Goal: Transaction & Acquisition: Purchase product/service

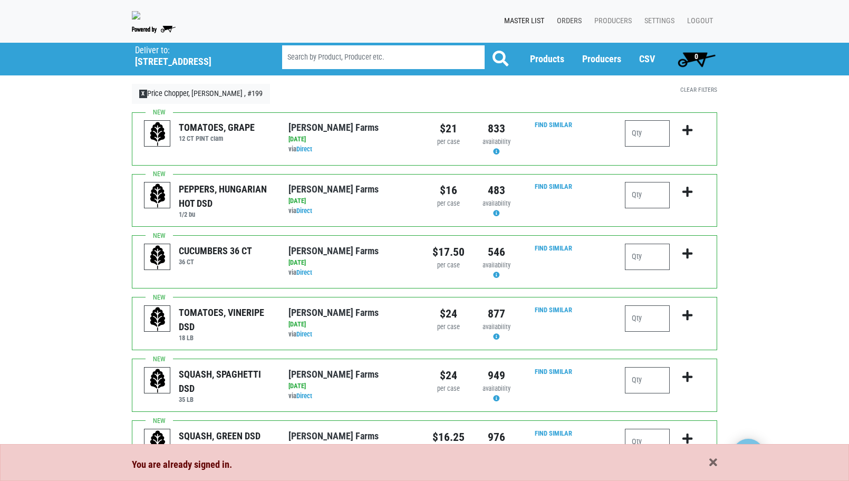
click at [570, 19] on link "Orders" at bounding box center [567, 21] width 37 height 20
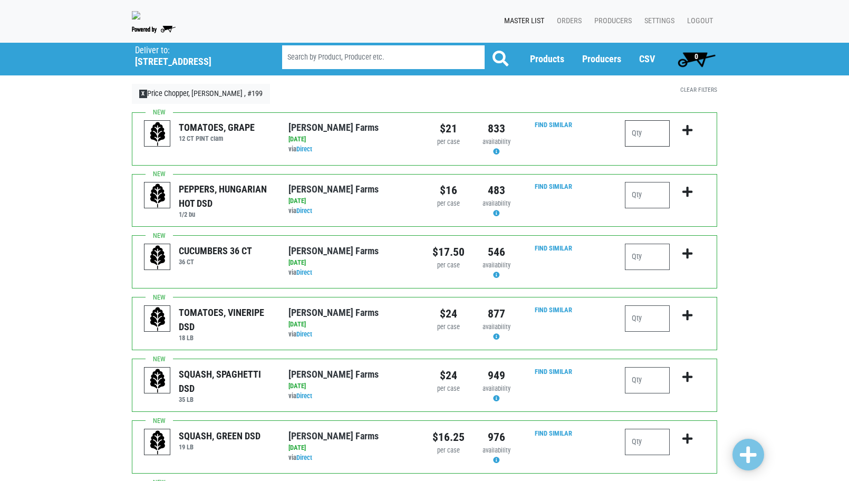
click at [636, 135] on input "number" at bounding box center [647, 133] width 45 height 26
type input "2"
click at [636, 255] on input "number" at bounding box center [647, 257] width 45 height 26
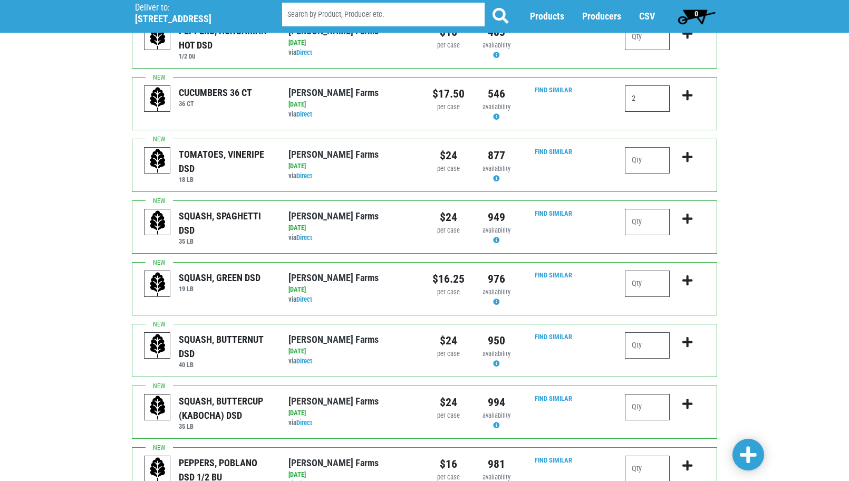
scroll to position [211, 0]
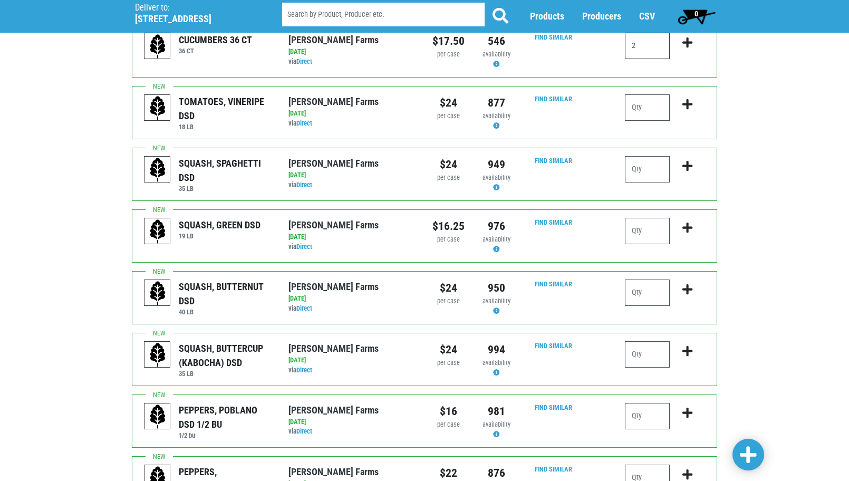
type input "2"
click at [654, 230] on input "number" at bounding box center [647, 231] width 45 height 26
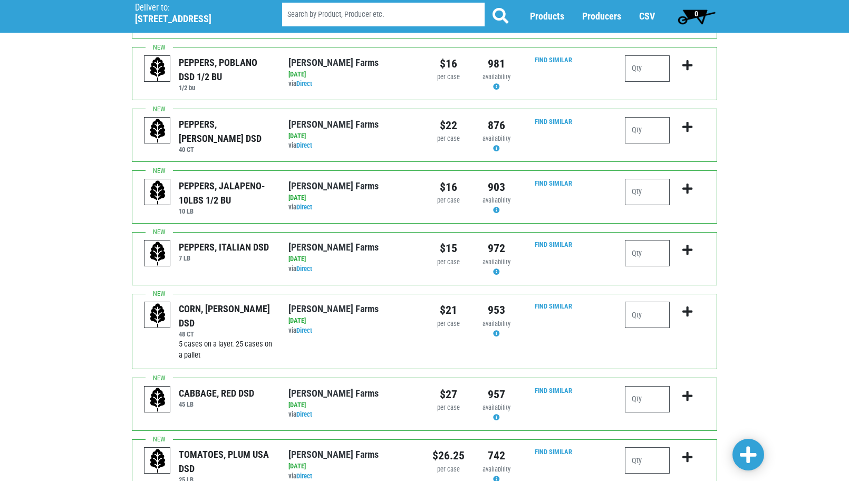
scroll to position [580, 0]
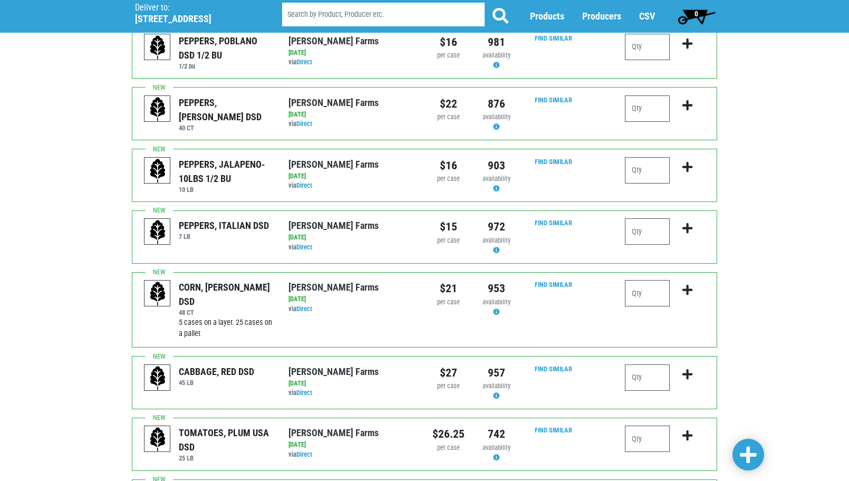
type input "2"
click at [646, 294] on input "number" at bounding box center [647, 293] width 45 height 26
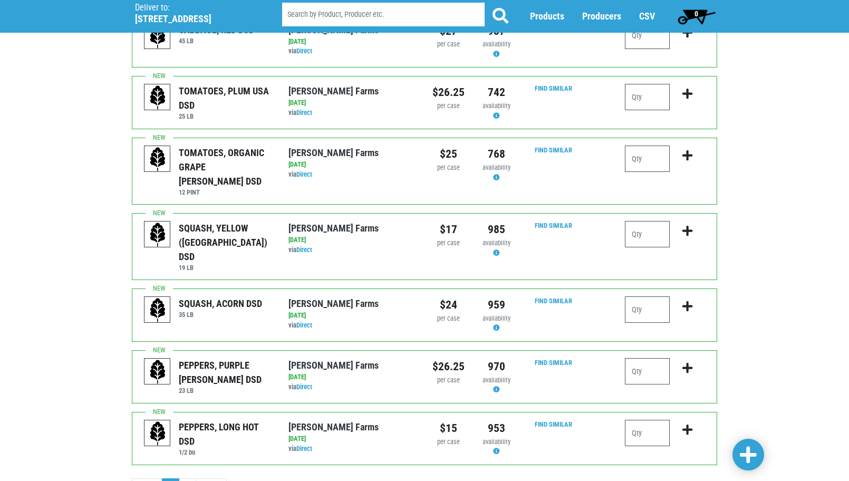
scroll to position [946, 0]
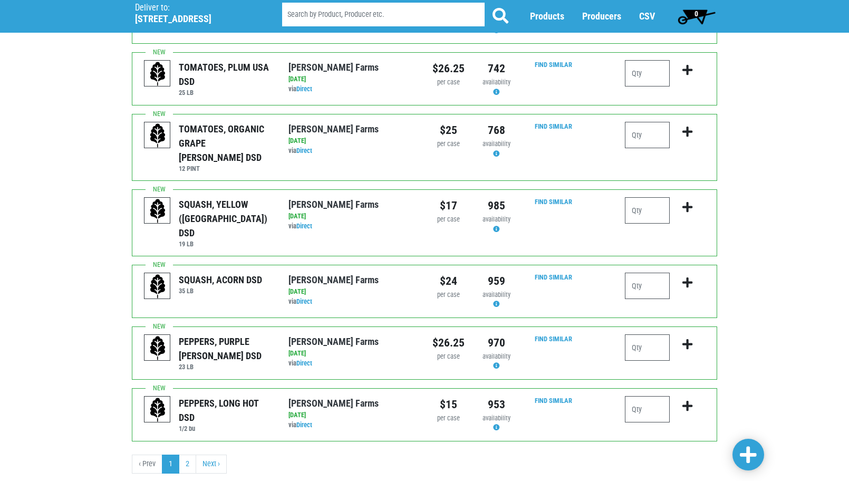
type input "4"
click at [647, 335] on input "number" at bounding box center [647, 348] width 45 height 26
click at [184, 455] on link "2" at bounding box center [187, 464] width 17 height 19
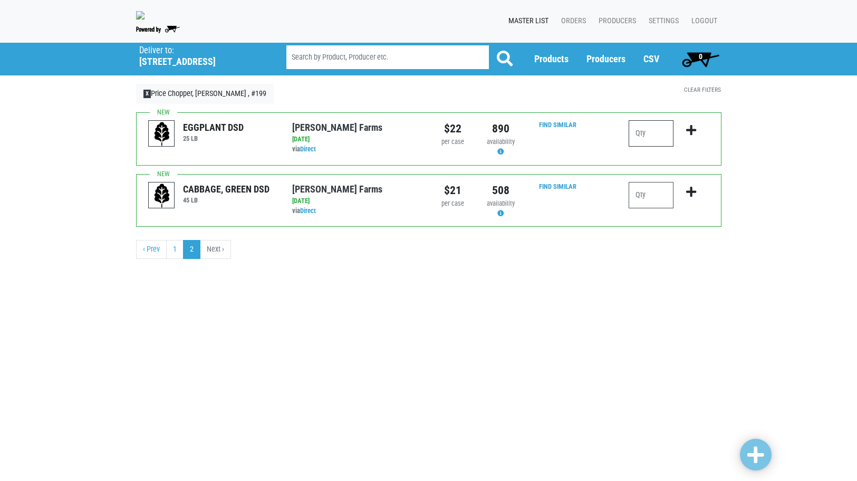
click at [666, 131] on input "number" at bounding box center [651, 133] width 45 height 26
type input "1"
click at [660, 209] on div at bounding box center [651, 199] width 45 height 35
click at [655, 193] on input "number" at bounding box center [651, 195] width 45 height 26
type input "1"
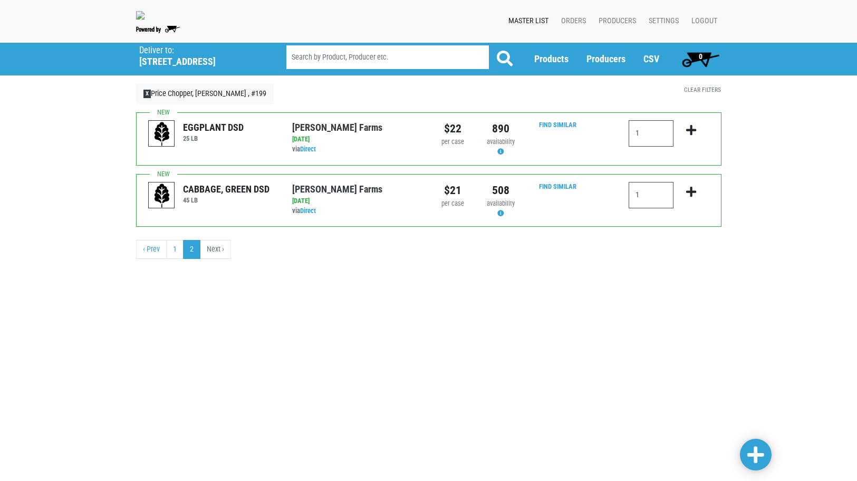
click at [221, 250] on li "Next ›" at bounding box center [215, 249] width 31 height 19
click at [752, 453] on span at bounding box center [756, 455] width 17 height 19
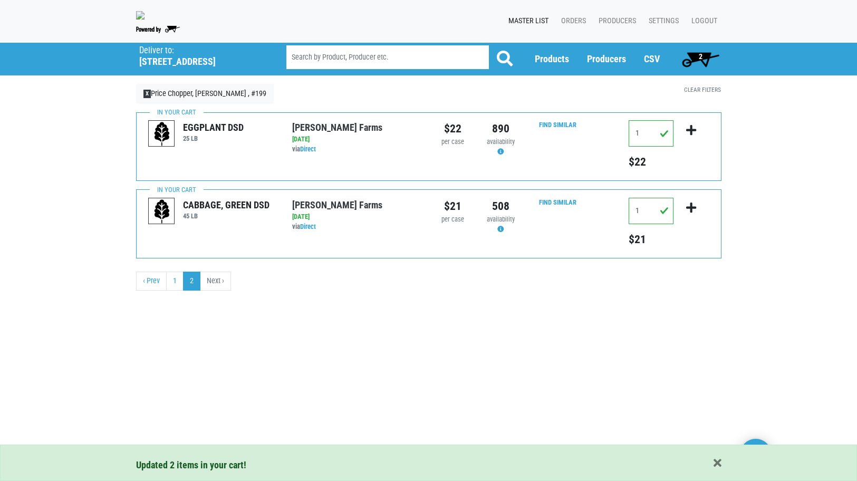
click at [700, 54] on span "2" at bounding box center [701, 56] width 4 height 8
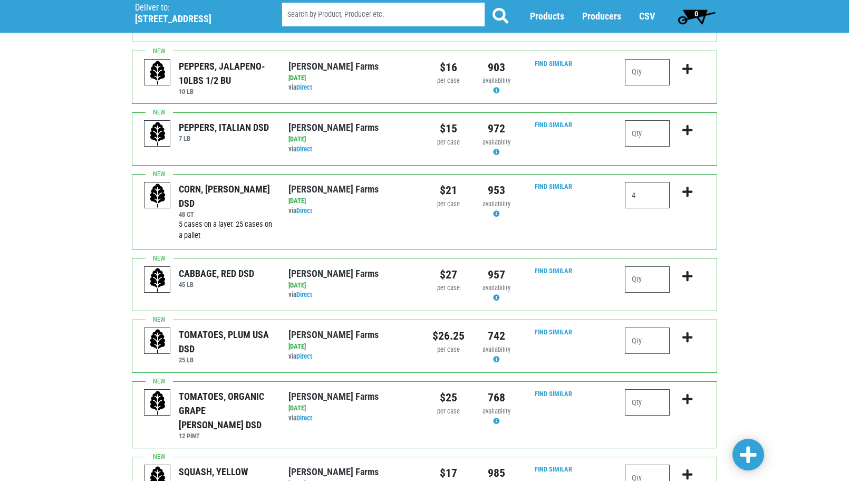
scroll to position [739, 0]
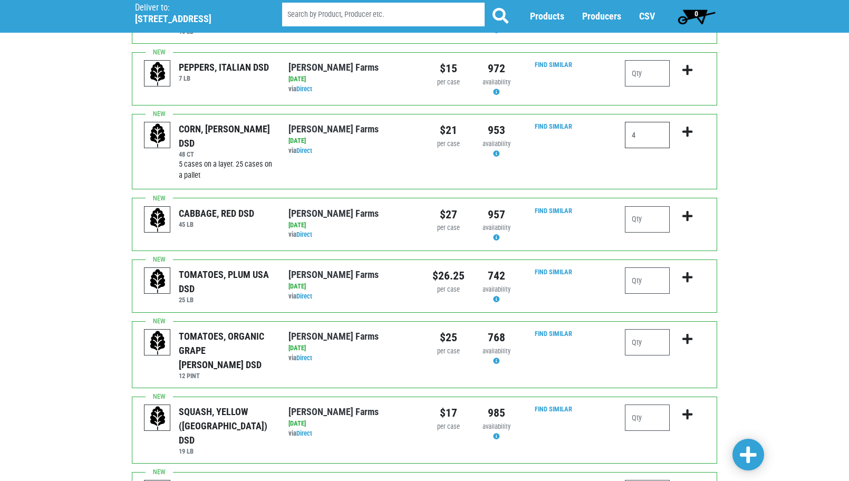
drag, startPoint x: 647, startPoint y: 135, endPoint x: 605, endPoint y: 137, distance: 42.3
click at [605, 137] on div "CORN, [PERSON_NAME] DSD 48 CT 5 cases on a layer. 25 cases on a pallet [PERSON_…" at bounding box center [425, 151] width 586 height 75
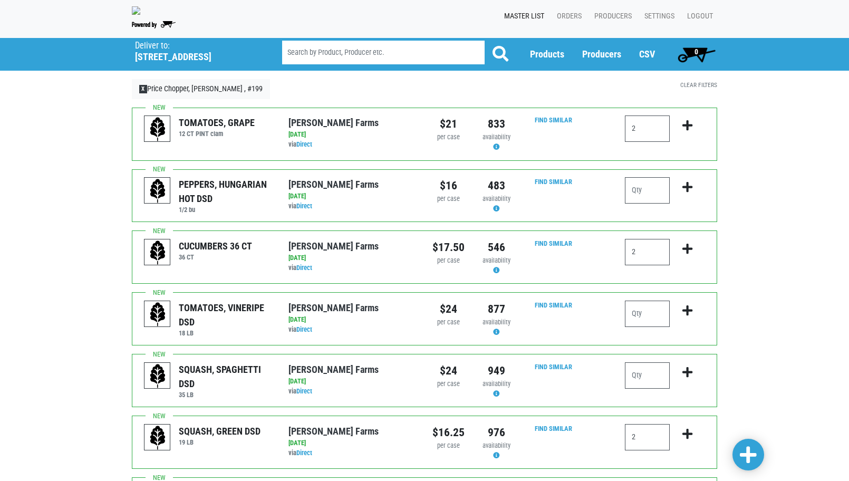
scroll to position [0, 0]
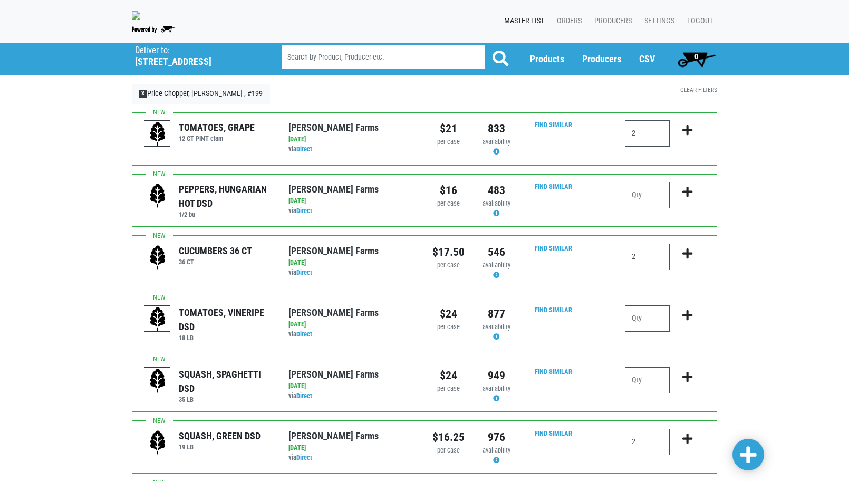
type input "2"
click at [749, 454] on span at bounding box center [748, 455] width 17 height 19
click at [751, 456] on span at bounding box center [748, 455] width 17 height 19
click at [700, 51] on span "3" at bounding box center [696, 59] width 47 height 21
click at [643, 128] on input "2" at bounding box center [647, 133] width 45 height 26
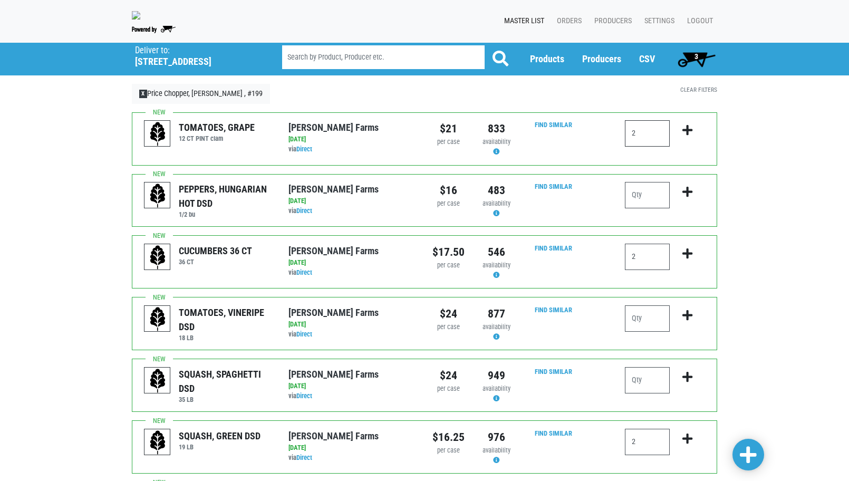
drag, startPoint x: 650, startPoint y: 128, endPoint x: 595, endPoint y: 135, distance: 55.3
click at [595, 135] on div "TOMATOES, GRAPE 12 CT PINT clam [PERSON_NAME][GEOGRAPHIC_DATA] via Direct on [D…" at bounding box center [425, 138] width 586 height 53
click at [688, 128] on icon "submit" at bounding box center [688, 131] width 10 height 12
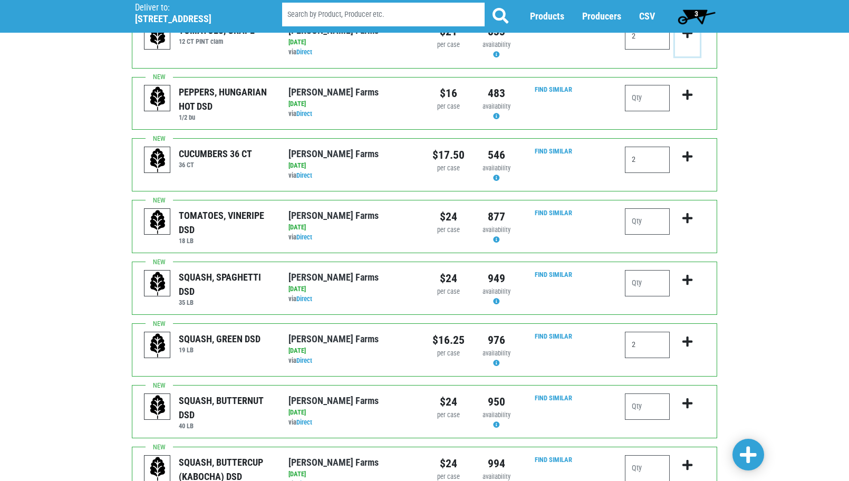
scroll to position [158, 0]
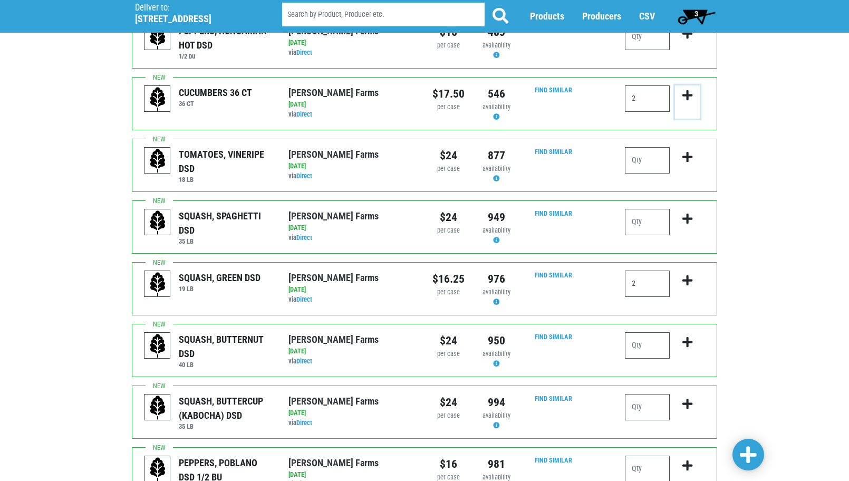
click at [688, 96] on icon "submit" at bounding box center [688, 96] width 10 height 12
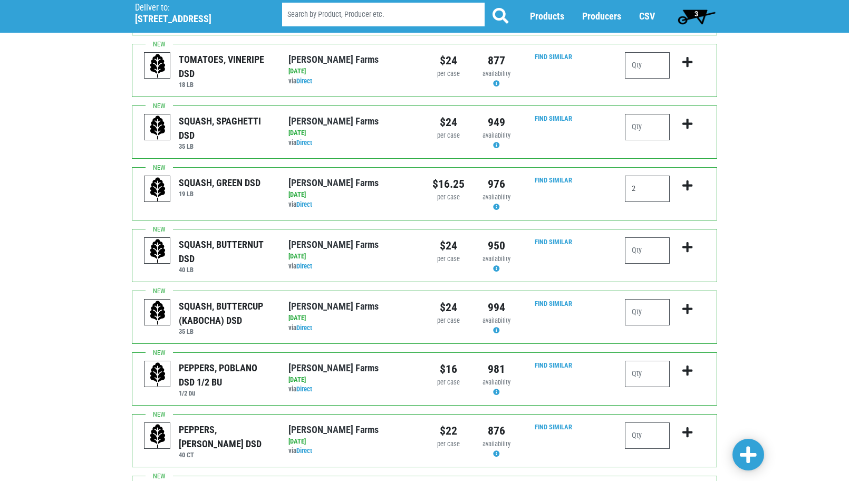
scroll to position [264, 0]
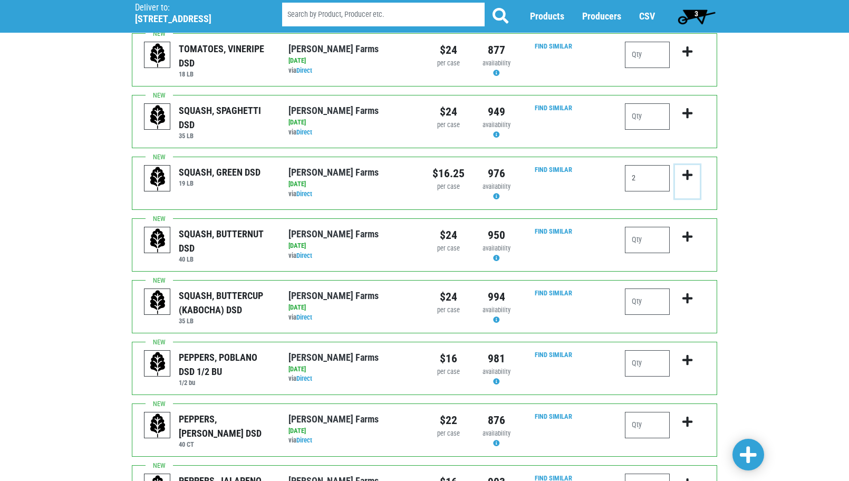
click at [687, 176] on icon "submit" at bounding box center [688, 175] width 10 height 12
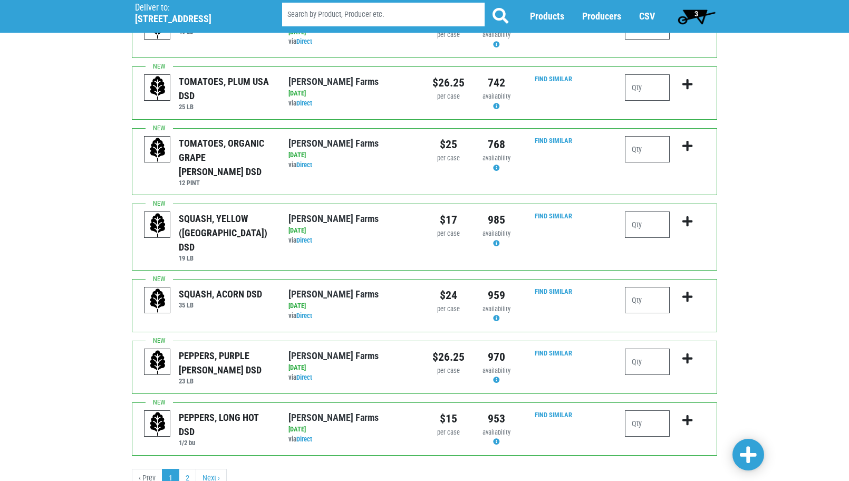
scroll to position [946, 0]
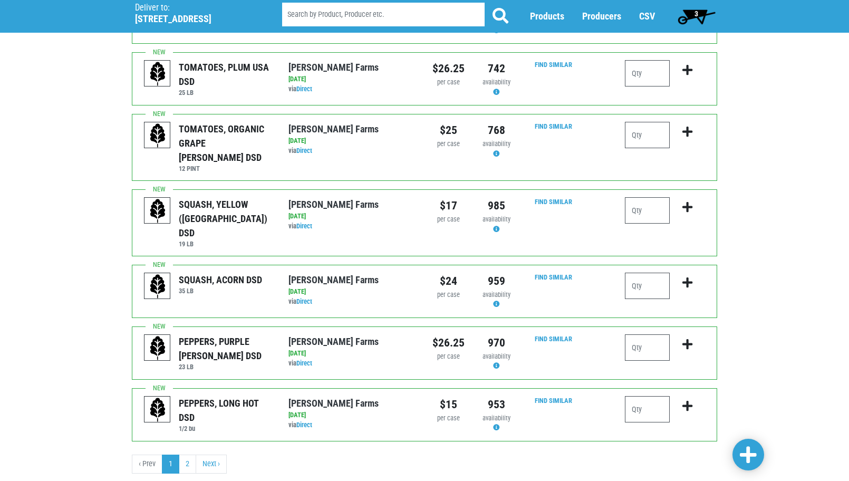
click at [752, 450] on span at bounding box center [748, 455] width 17 height 19
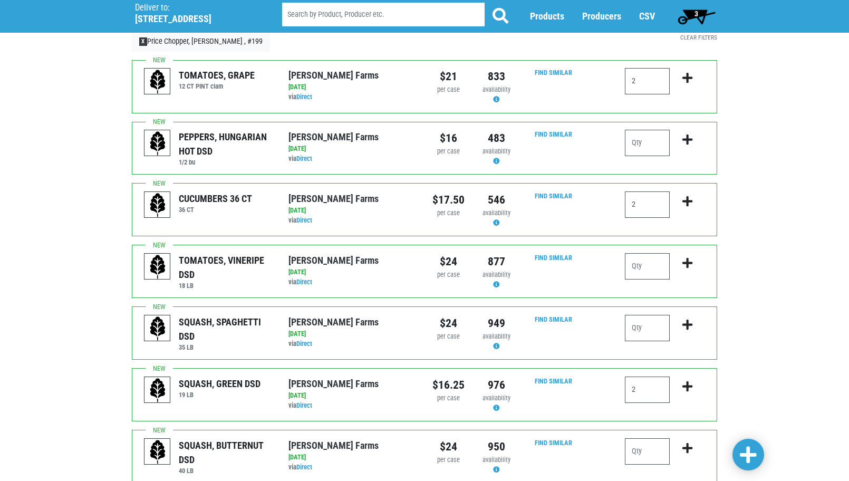
scroll to position [0, 0]
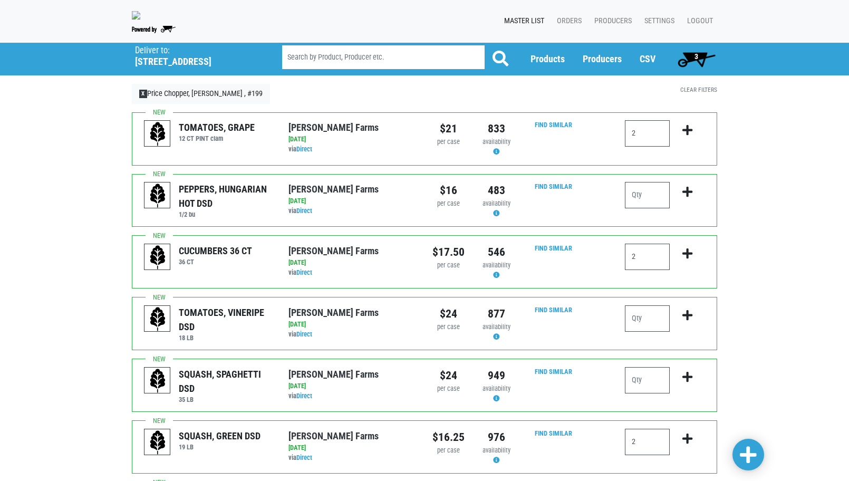
click at [698, 52] on span "3" at bounding box center [697, 56] width 4 height 8
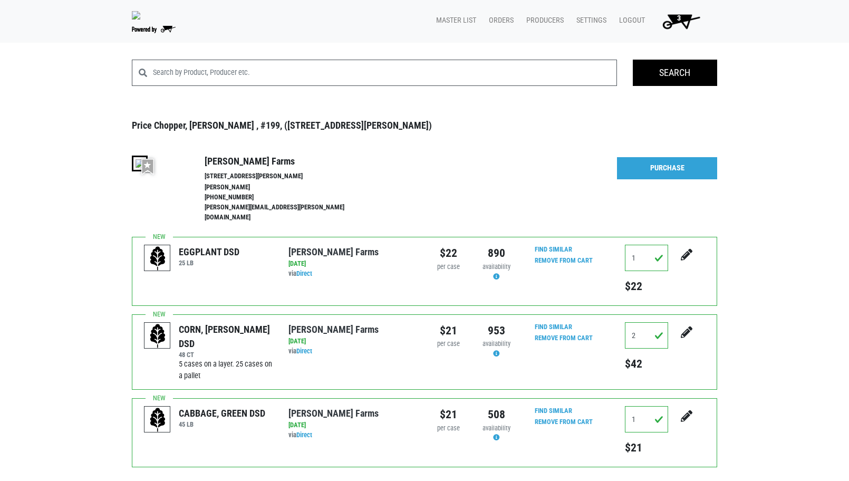
scroll to position [53, 0]
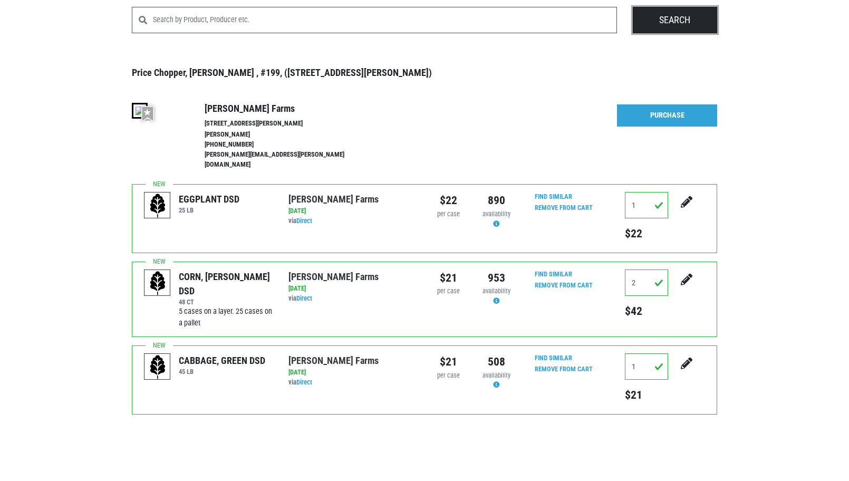
click at [685, 22] on input "Search" at bounding box center [675, 20] width 84 height 26
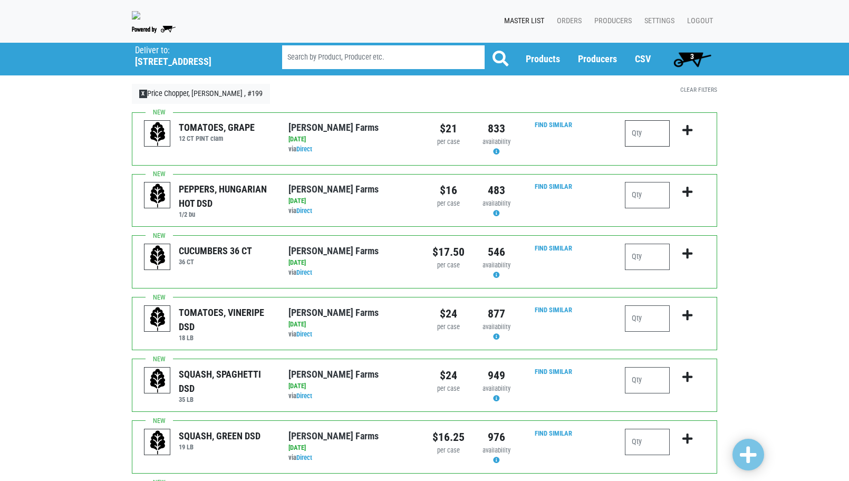
click at [657, 130] on input "number" at bounding box center [647, 133] width 45 height 26
type input "2"
click at [646, 259] on input "number" at bounding box center [647, 257] width 45 height 26
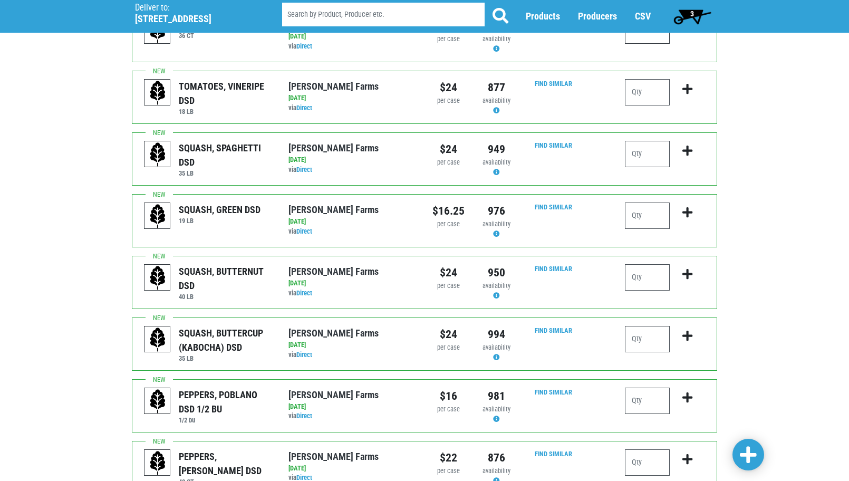
scroll to position [232, 0]
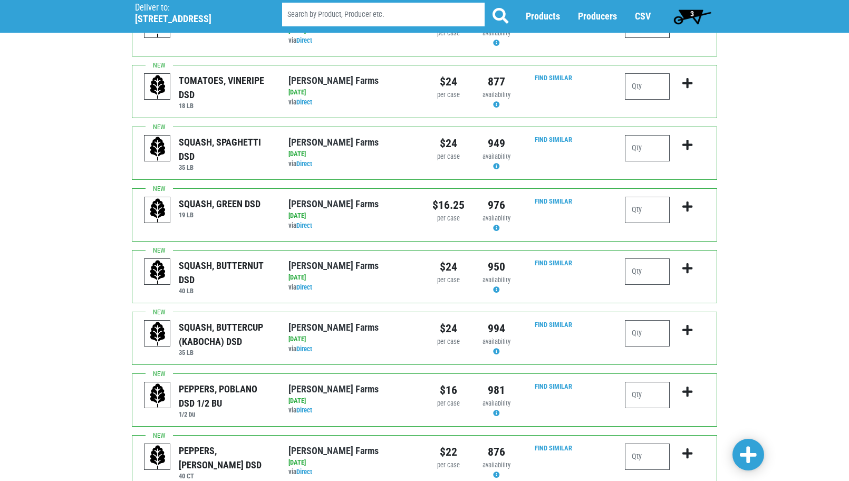
type input "2"
click at [646, 208] on input "number" at bounding box center [647, 210] width 45 height 26
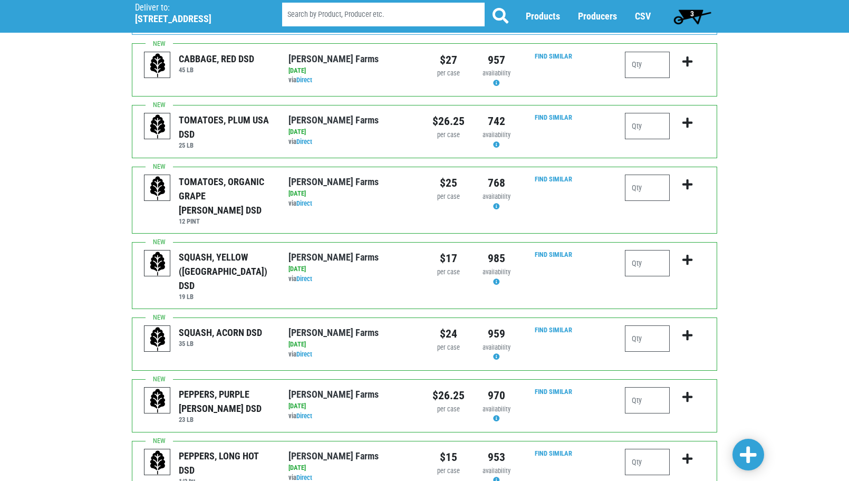
scroll to position [946, 0]
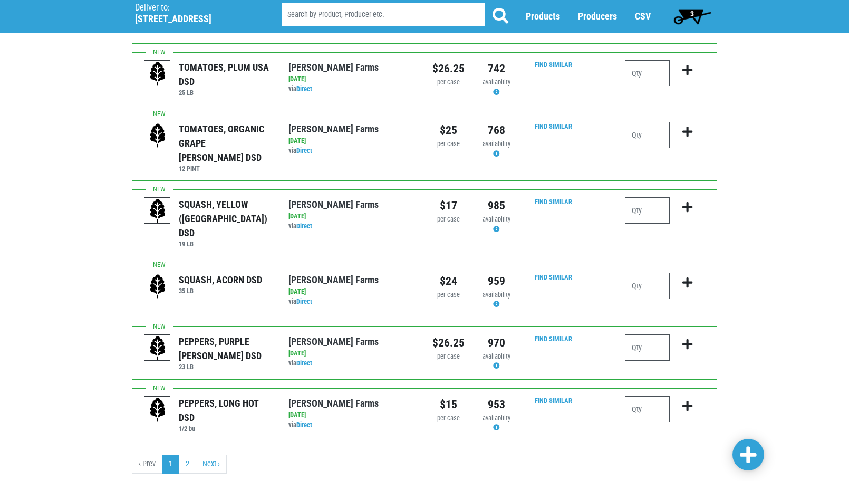
type input "2"
click at [748, 453] on span at bounding box center [748, 455] width 17 height 19
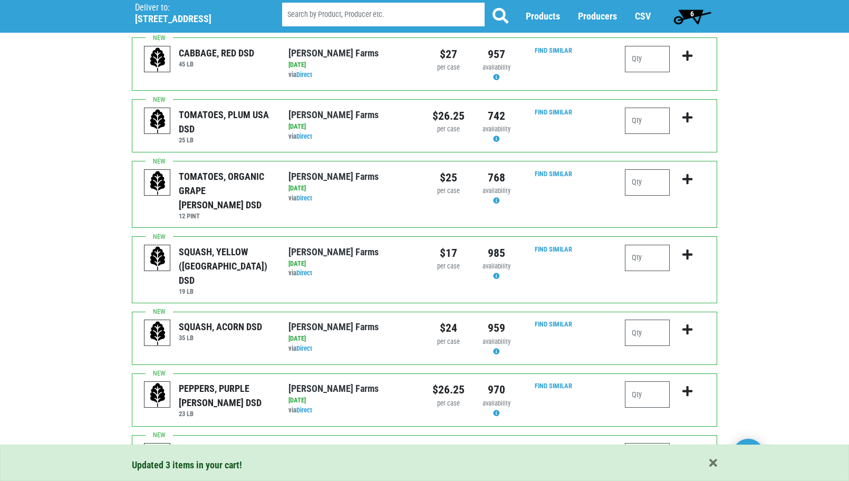
scroll to position [993, 0]
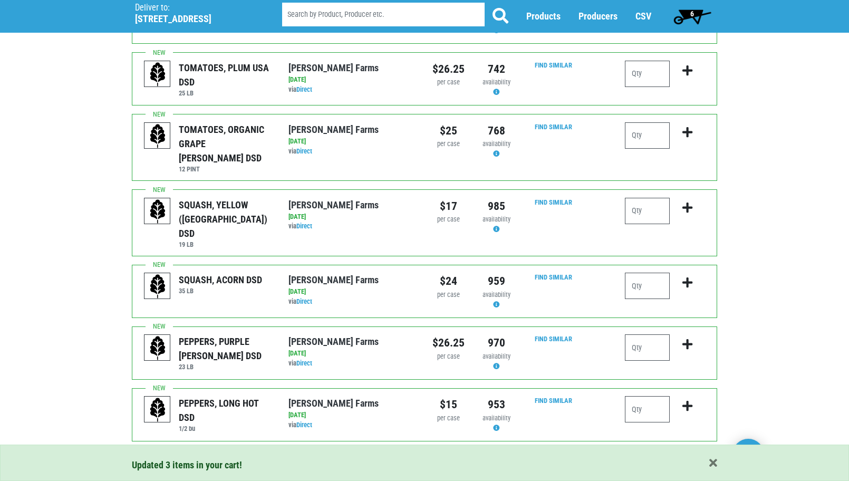
click at [693, 7] on span "6" at bounding box center [692, 16] width 47 height 21
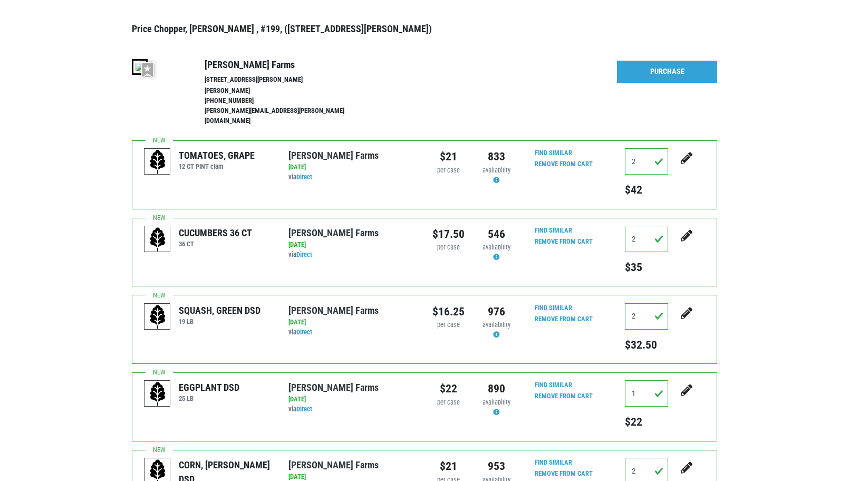
scroll to position [44, 0]
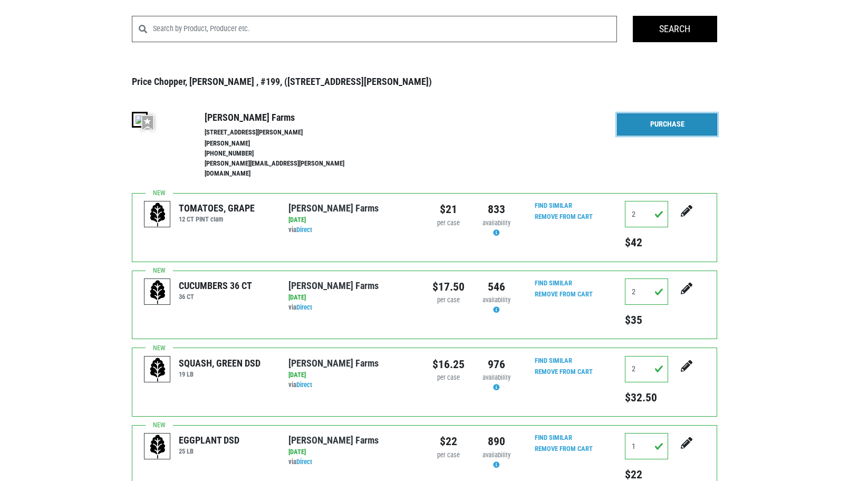
click at [677, 122] on link "Purchase" at bounding box center [667, 124] width 100 height 22
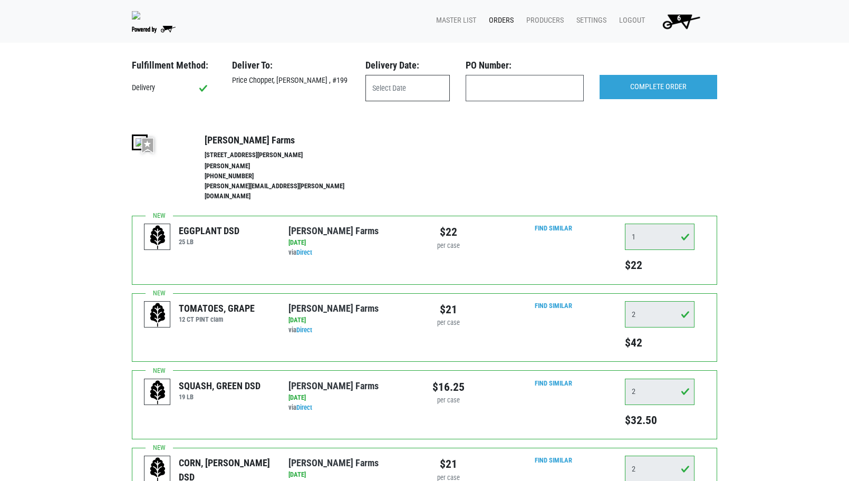
click at [390, 87] on input "text" at bounding box center [408, 88] width 84 height 26
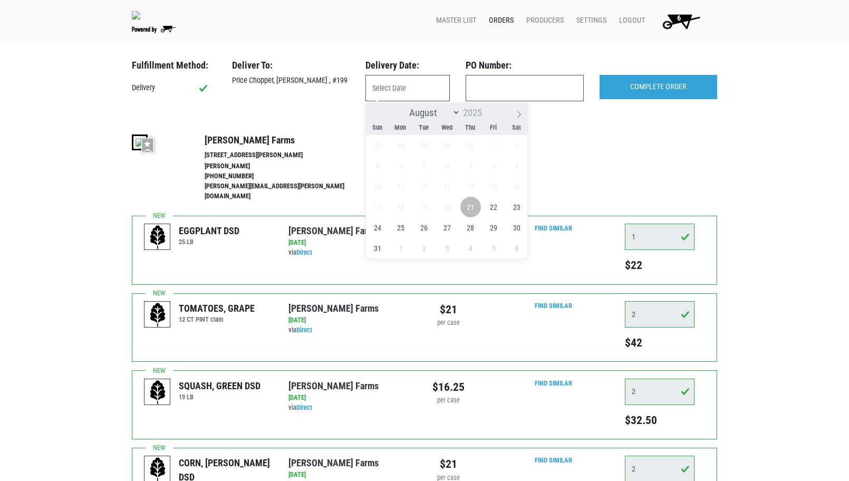
click at [466, 211] on span "21" at bounding box center [471, 207] width 21 height 21
type input "2025-08-21"
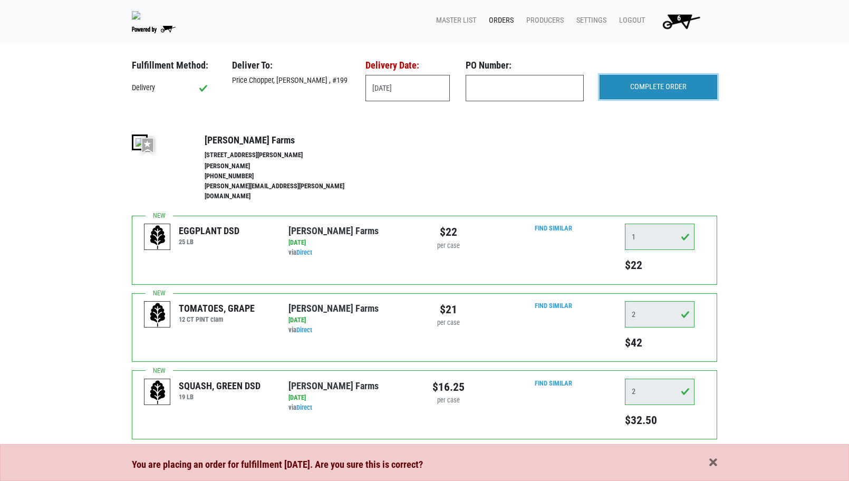
click at [654, 84] on input "COMPLETE ORDER" at bounding box center [659, 87] width 118 height 24
click at [714, 464] on span "button" at bounding box center [714, 463] width 8 height 12
